Goal: Information Seeking & Learning: Understand process/instructions

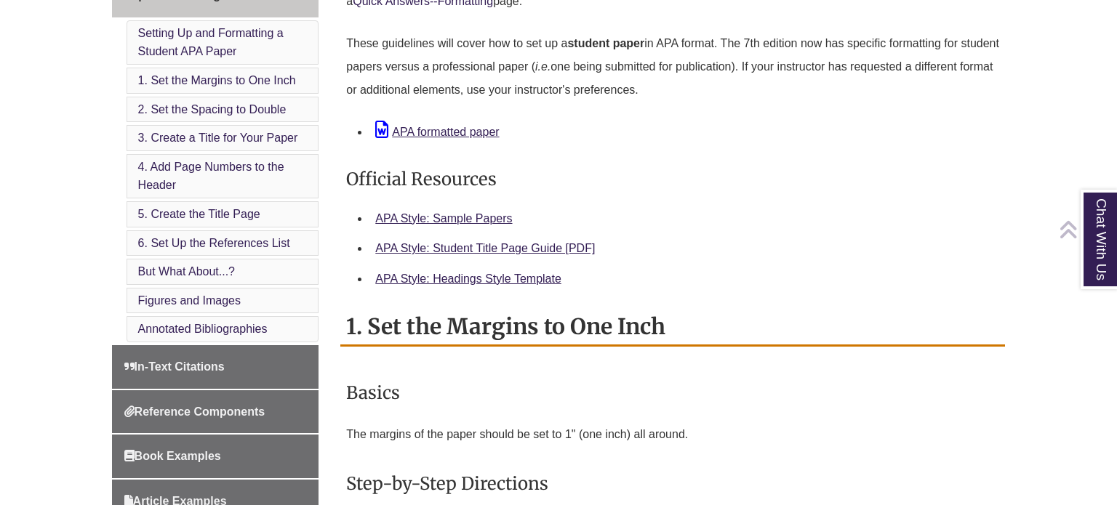
scroll to position [526, 0]
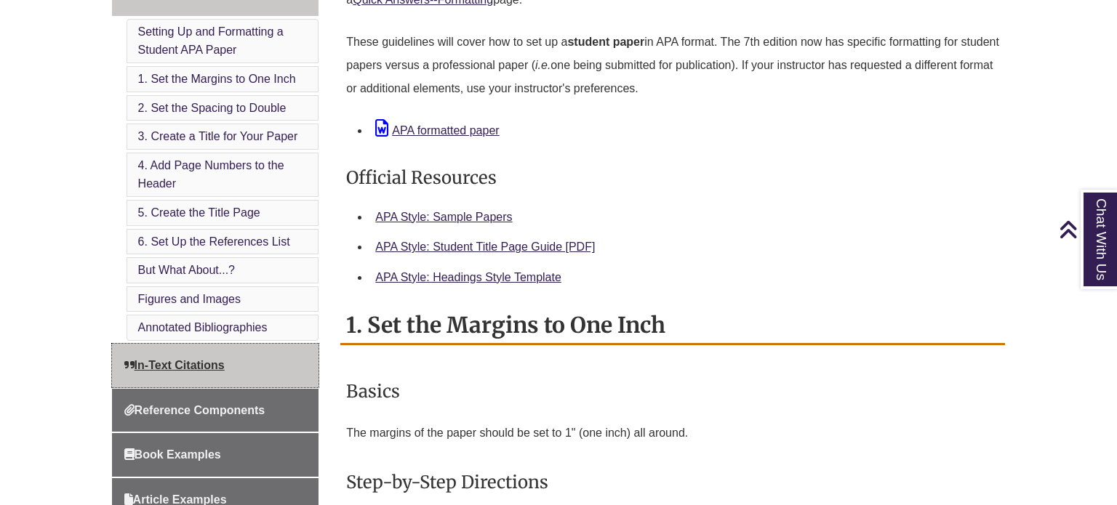
click at [232, 358] on link "In-Text Citations" at bounding box center [215, 366] width 207 height 44
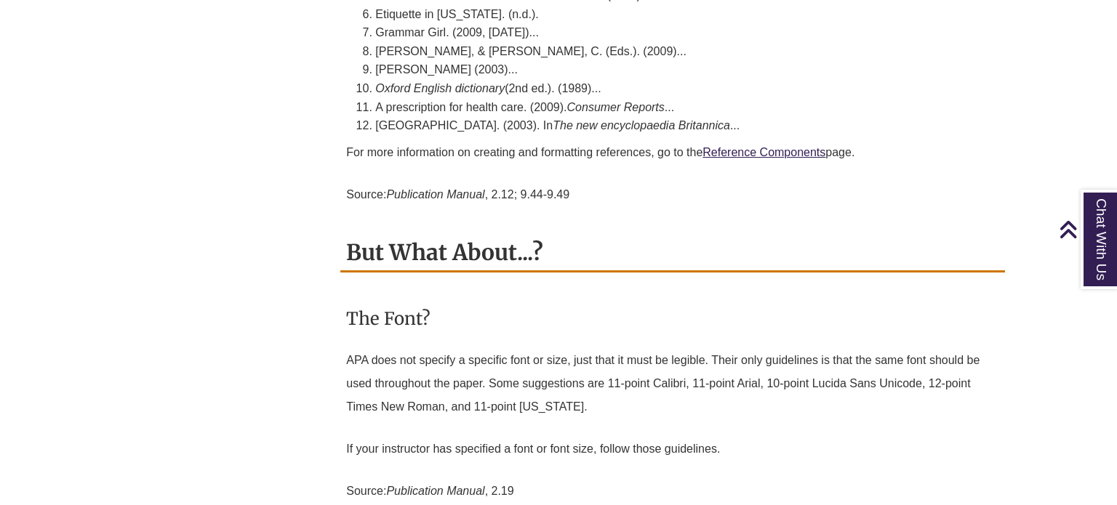
scroll to position [4700, 0]
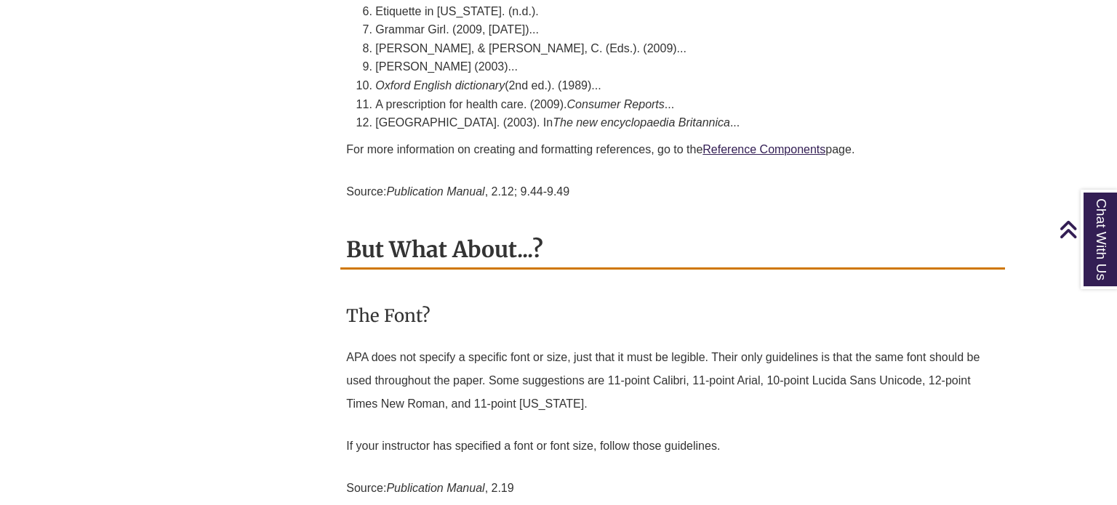
click at [737, 145] on p "For more information on creating and formatting references, go to the Reference…" at bounding box center [672, 149] width 653 height 35
click at [737, 143] on link "Reference Components" at bounding box center [763, 149] width 123 height 12
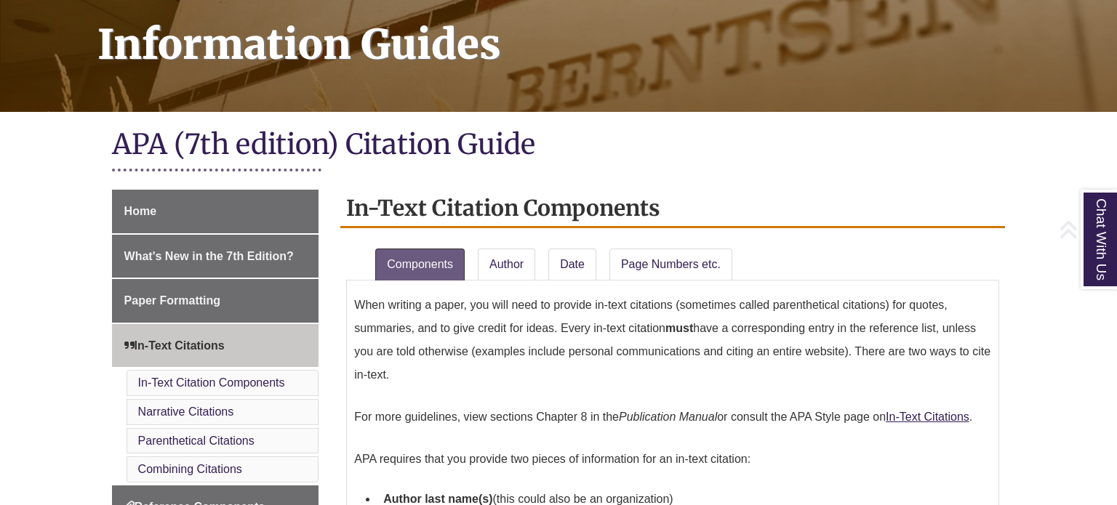
scroll to position [227, 0]
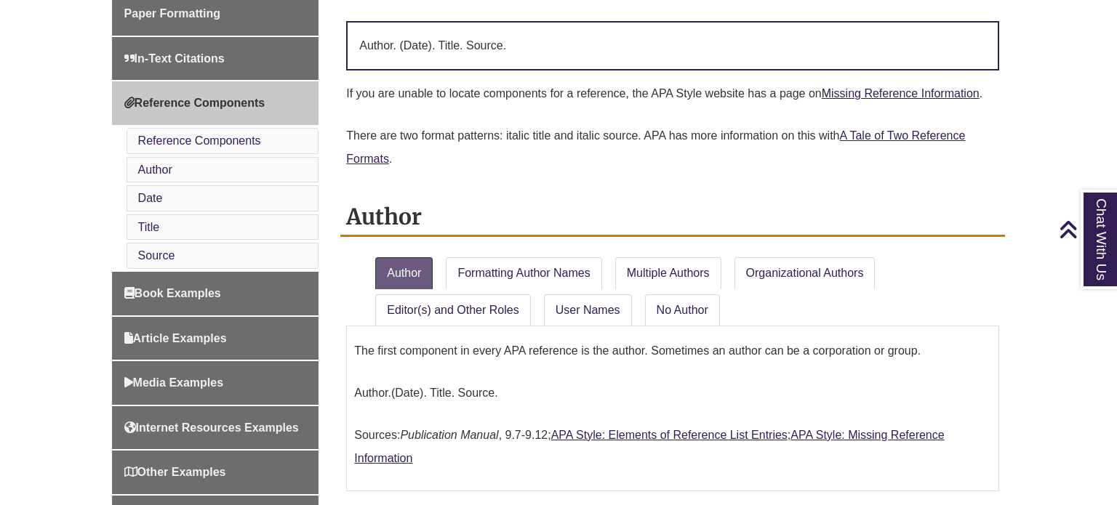
scroll to position [507, 0]
click at [742, 265] on link "Organizational Authors" at bounding box center [804, 273] width 141 height 32
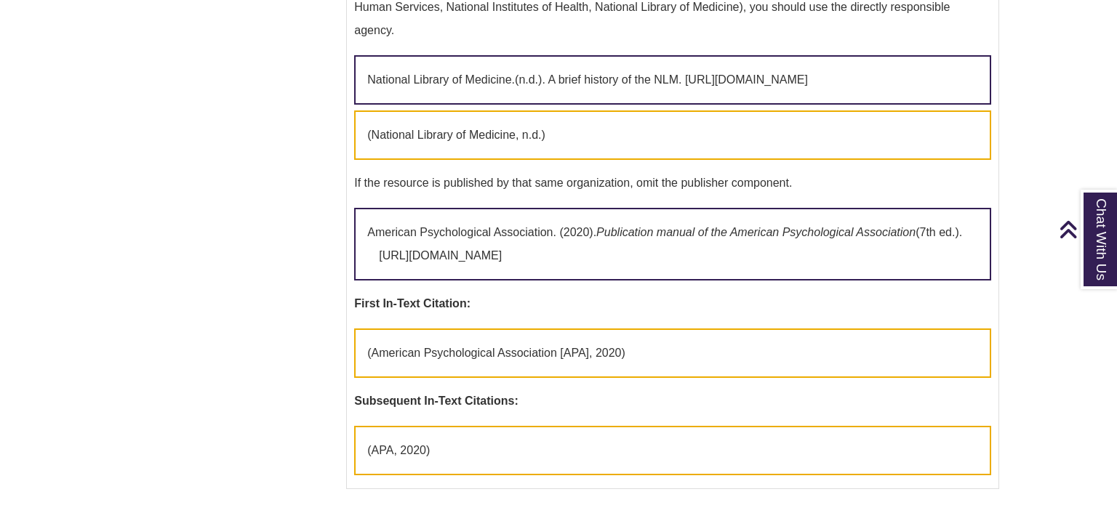
scroll to position [1238, 0]
